Goal: Task Accomplishment & Management: Manage account settings

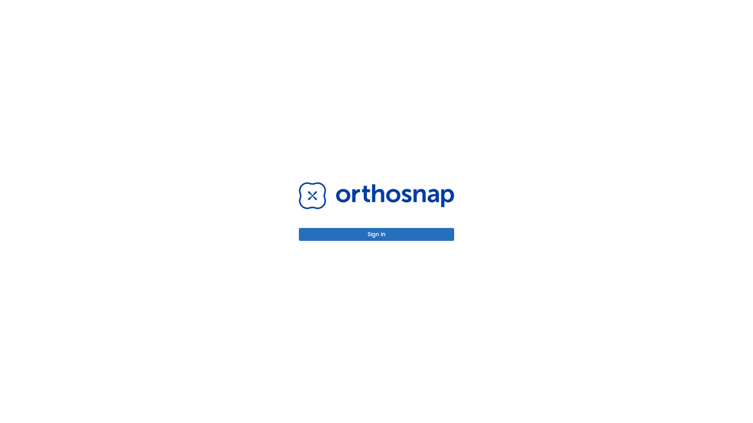
click at [376, 234] on button "Sign in" at bounding box center [376, 234] width 155 height 13
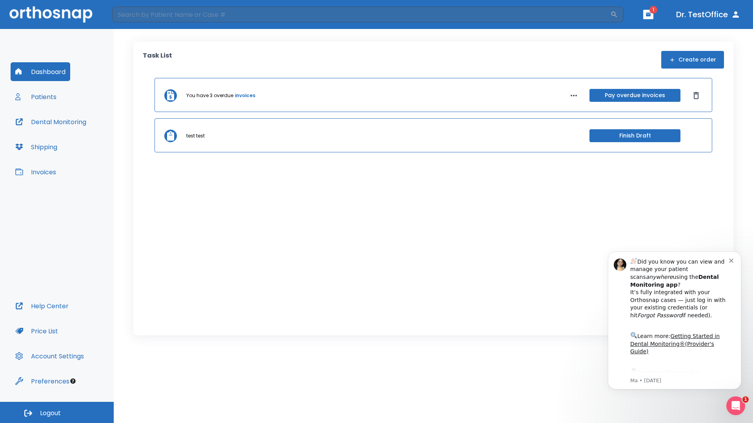
click at [57, 413] on span "Logout" at bounding box center [50, 413] width 21 height 9
